Goal: Information Seeking & Learning: Learn about a topic

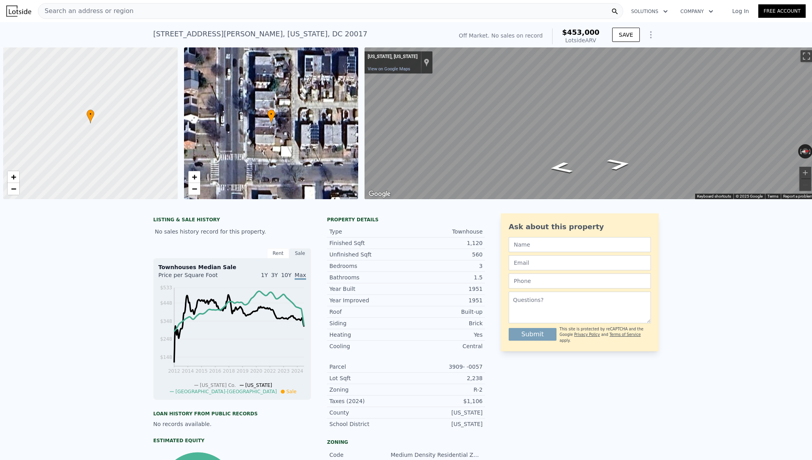
scroll to position [0, 3]
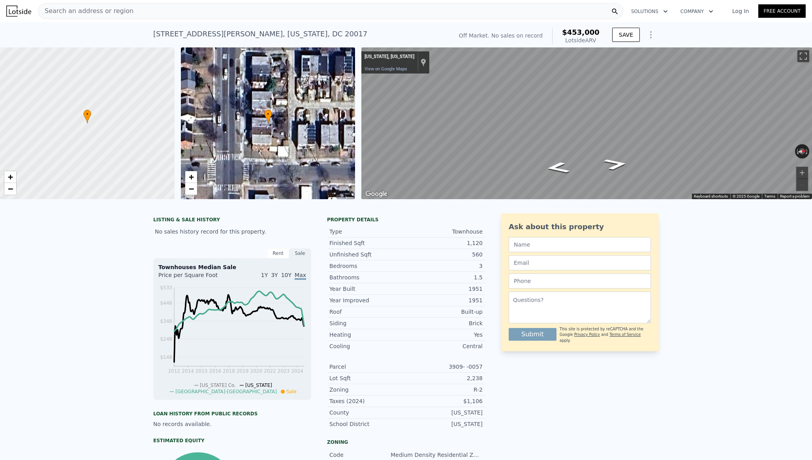
click at [748, 14] on link "Log In" at bounding box center [740, 11] width 36 height 8
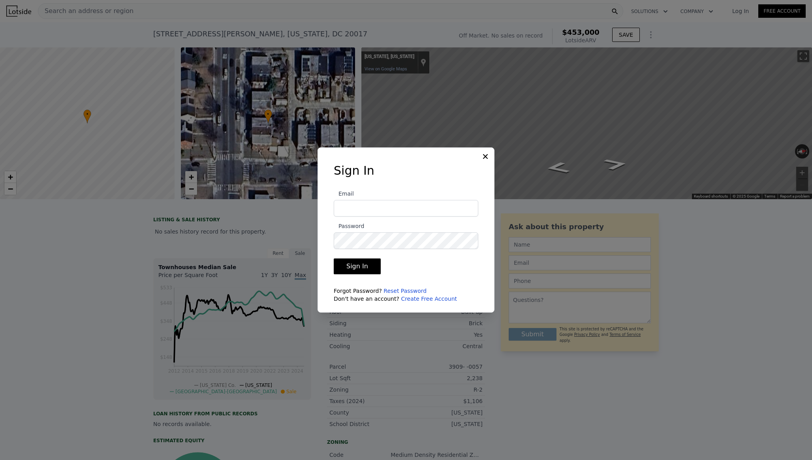
type input "[EMAIL_ADDRESS][PERSON_NAME][DOMAIN_NAME]"
click at [356, 262] on button "Sign In" at bounding box center [357, 266] width 47 height 16
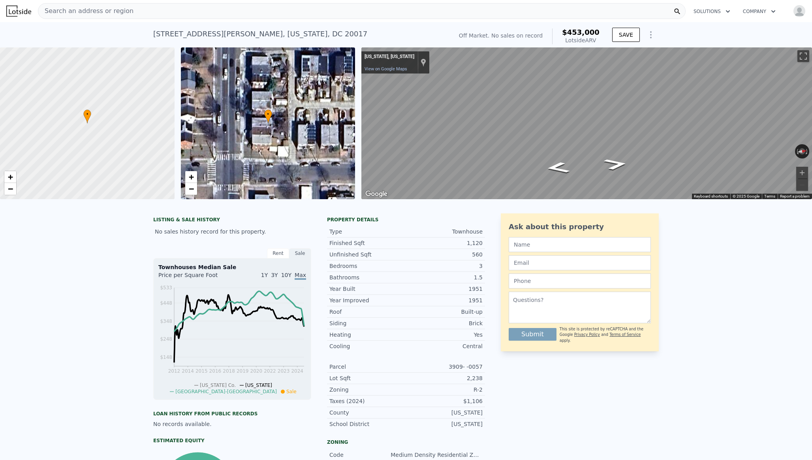
click at [24, 10] on img at bounding box center [18, 11] width 25 height 11
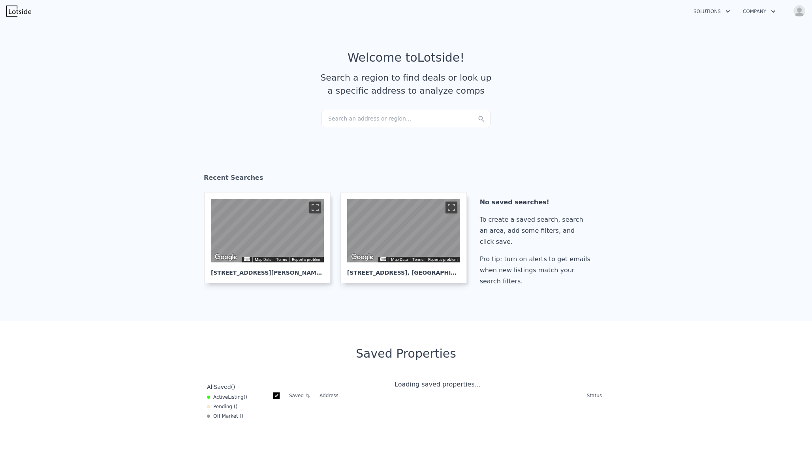
checkbox input "true"
click at [371, 122] on div "Search an address or region..." at bounding box center [405, 118] width 169 height 17
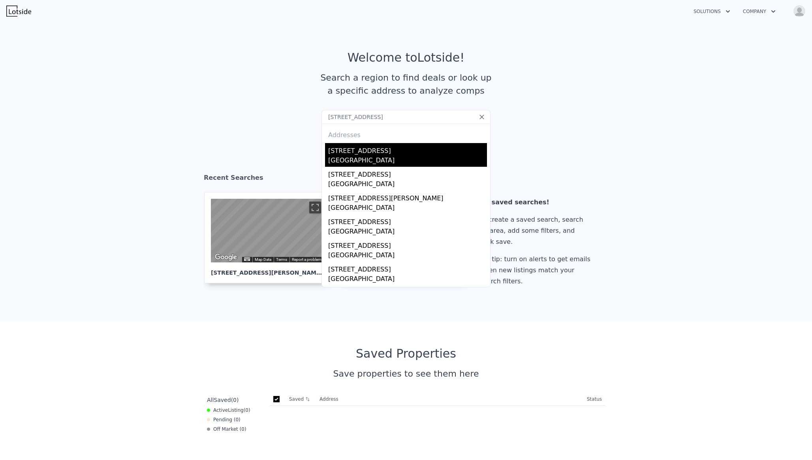
type input "[STREET_ADDRESS]"
click at [336, 150] on div "[STREET_ADDRESS]" at bounding box center [407, 149] width 159 height 13
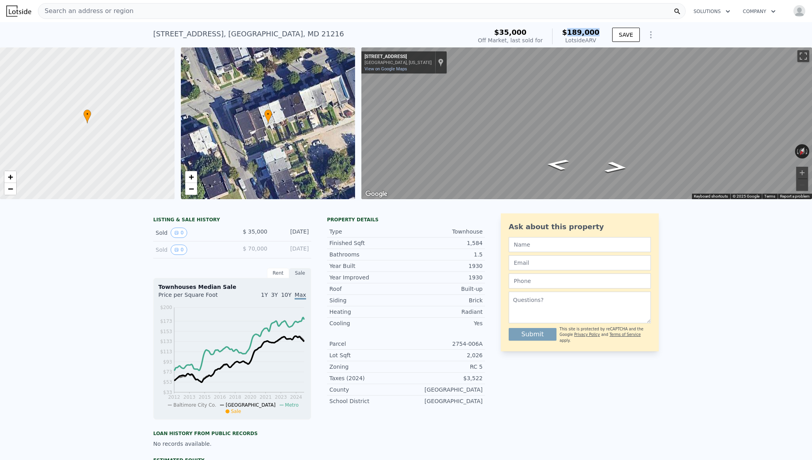
drag, startPoint x: 601, startPoint y: 31, endPoint x: 570, endPoint y: 35, distance: 31.0
click at [570, 35] on div "$35,000 Off Market, last sold for $189,000 Lotside ARV" at bounding box center [539, 36] width 128 height 22
click at [282, 273] on div "Rent" at bounding box center [278, 273] width 22 height 10
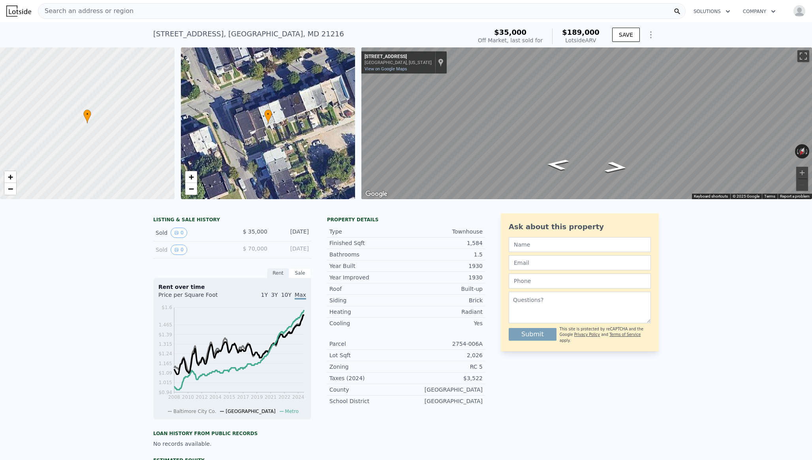
click at [295, 273] on div "Sale" at bounding box center [300, 273] width 22 height 10
